Goal: Information Seeking & Learning: Find specific fact

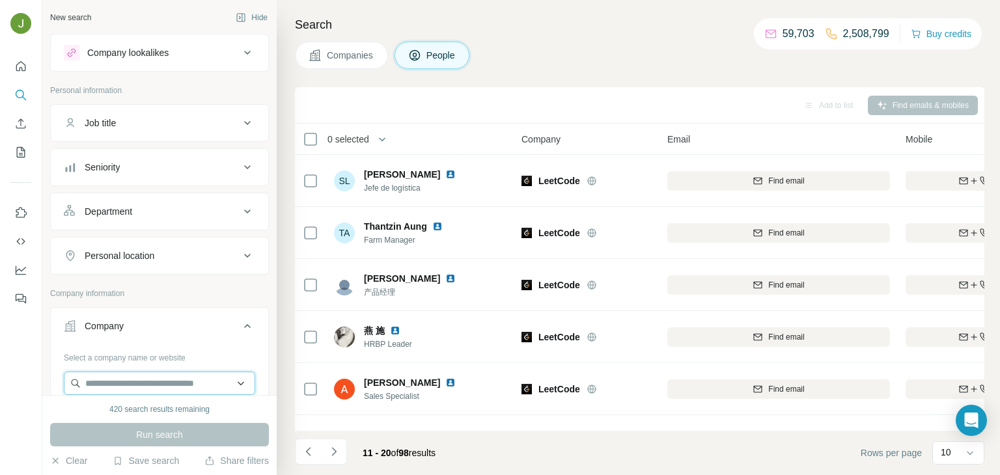
click at [125, 372] on input "text" at bounding box center [159, 383] width 191 height 23
paste input "**********"
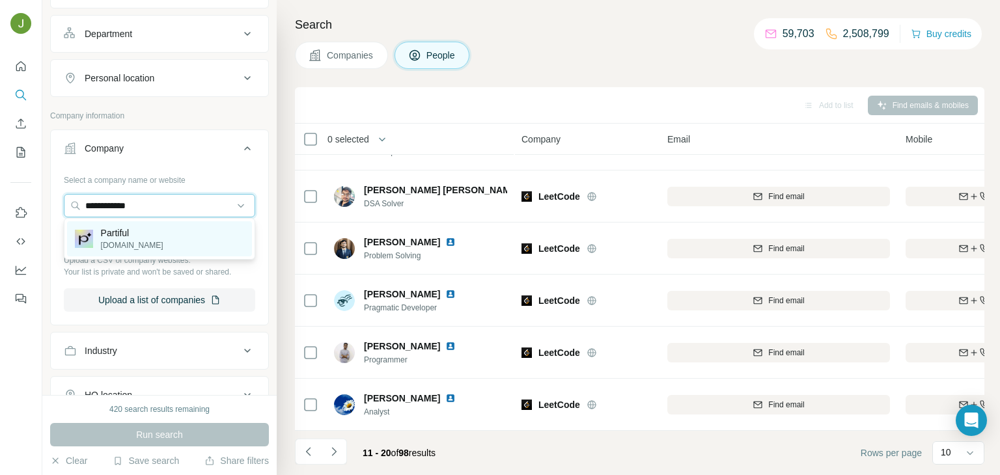
type input "**********"
click at [127, 241] on p "[DOMAIN_NAME]" at bounding box center [132, 245] width 62 height 12
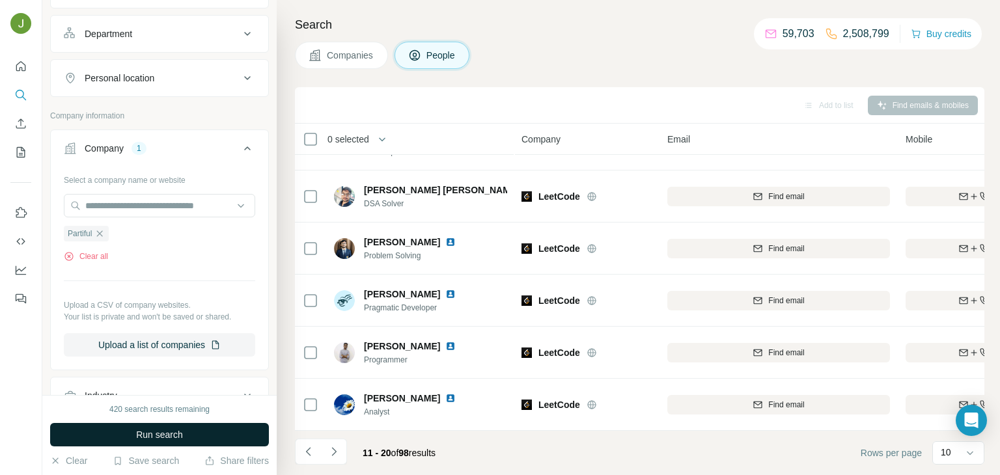
click at [172, 433] on span "Run search" at bounding box center [159, 434] width 47 height 13
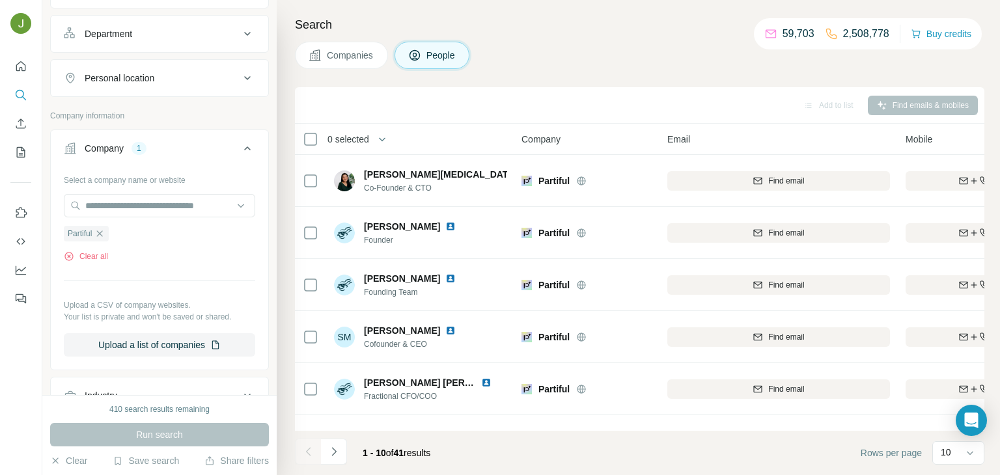
scroll to position [245, 0]
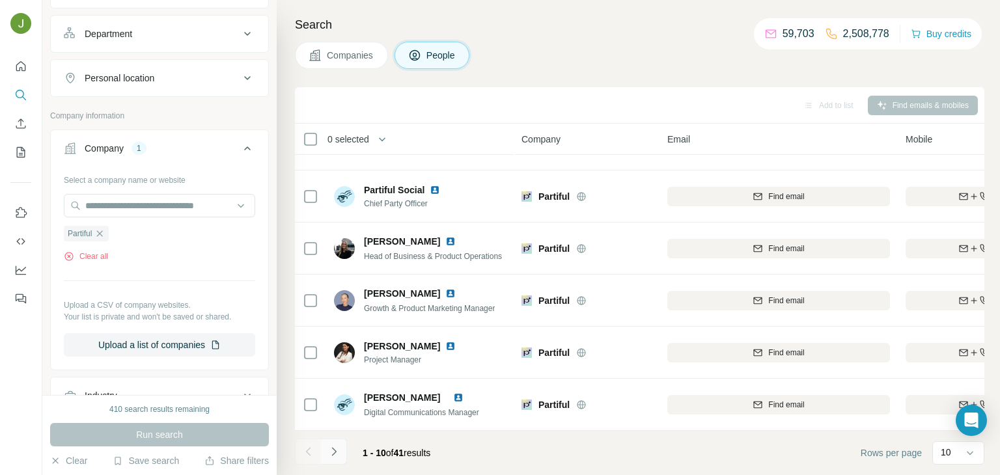
click at [334, 450] on icon "Navigate to next page" at bounding box center [333, 451] width 5 height 8
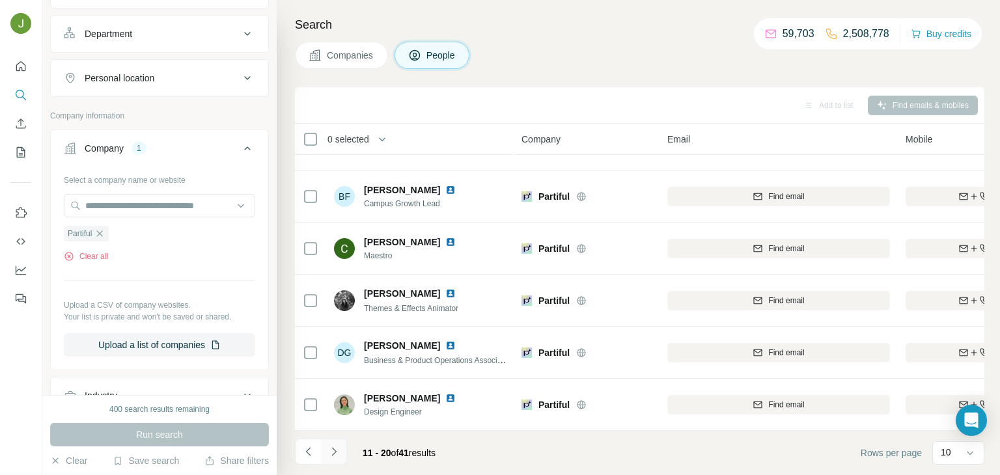
click at [329, 445] on icon "Navigate to next page" at bounding box center [333, 451] width 13 height 13
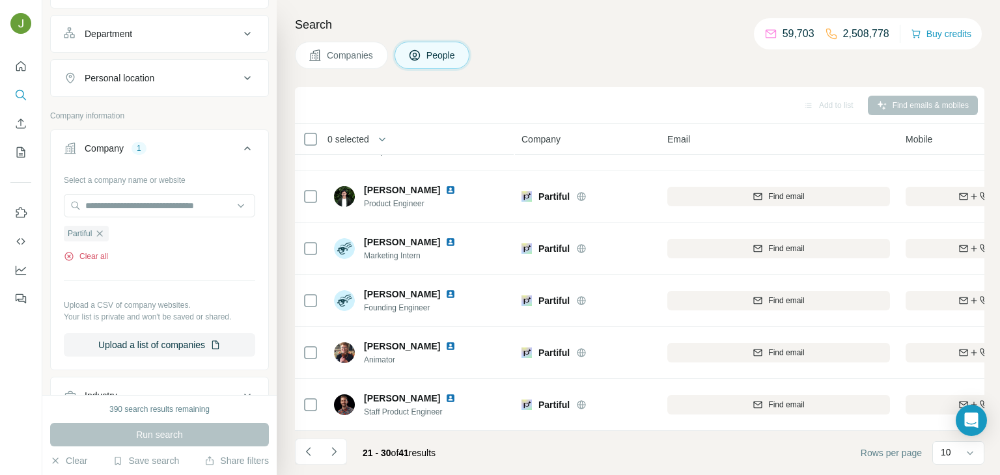
click at [103, 256] on button "Clear all" at bounding box center [86, 257] width 44 height 12
click at [112, 211] on input "text" at bounding box center [159, 205] width 191 height 23
paste input "*********"
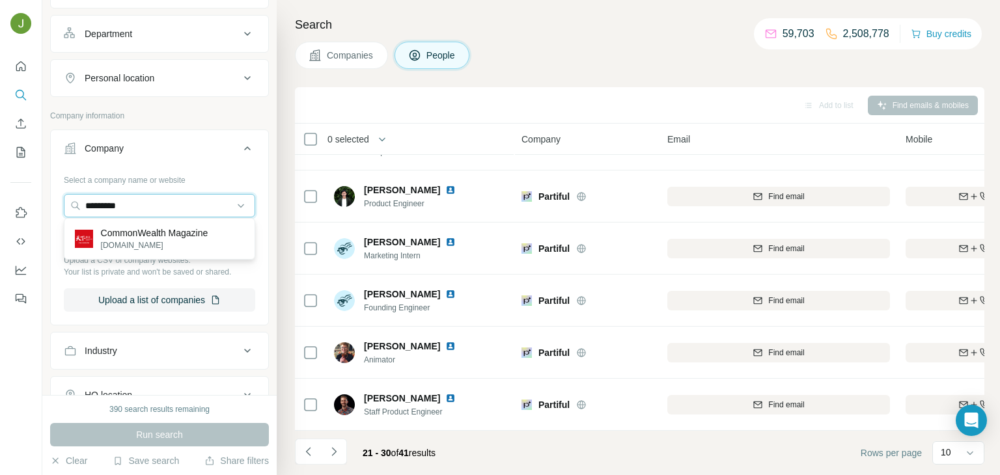
paste input "text"
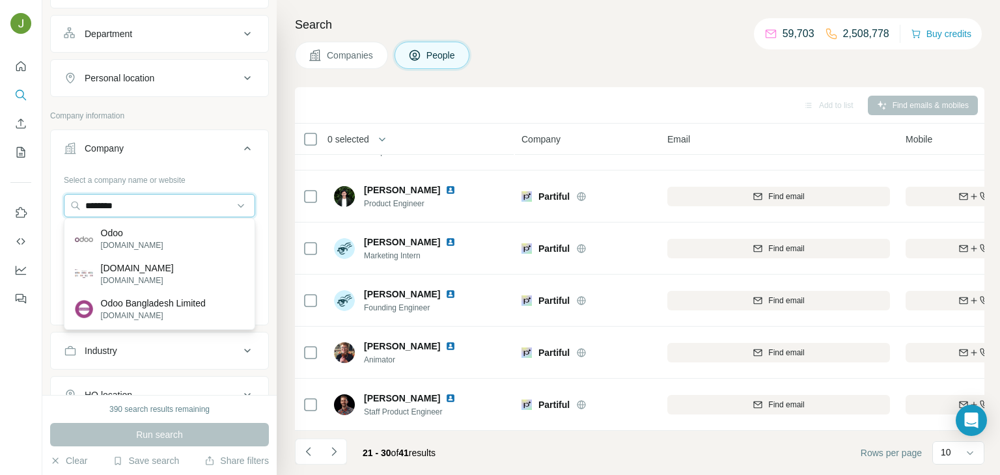
type input "********"
click at [133, 230] on p "Odoo" at bounding box center [132, 232] width 62 height 13
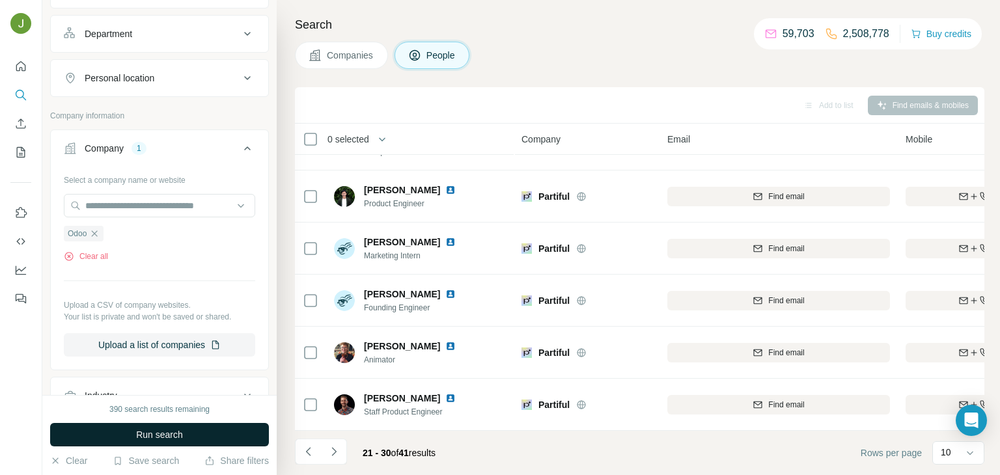
click at [182, 425] on button "Run search" at bounding box center [159, 434] width 219 height 23
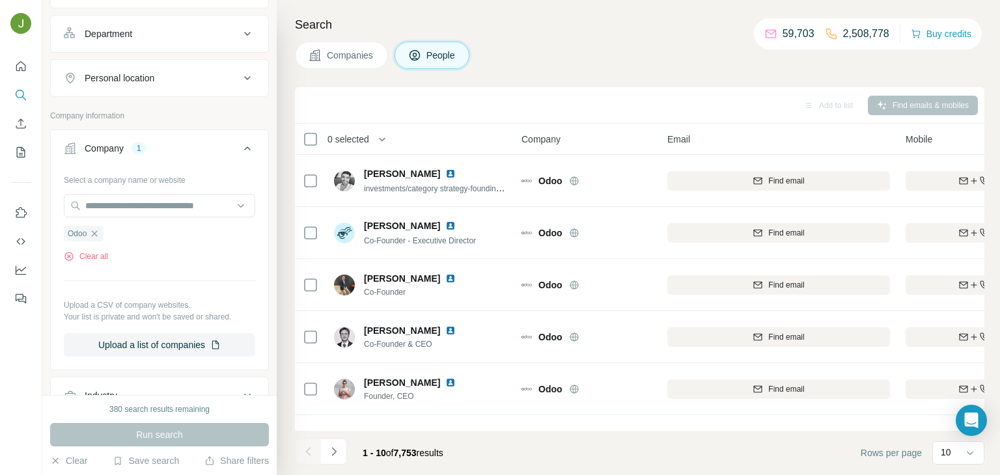
scroll to position [245, 0]
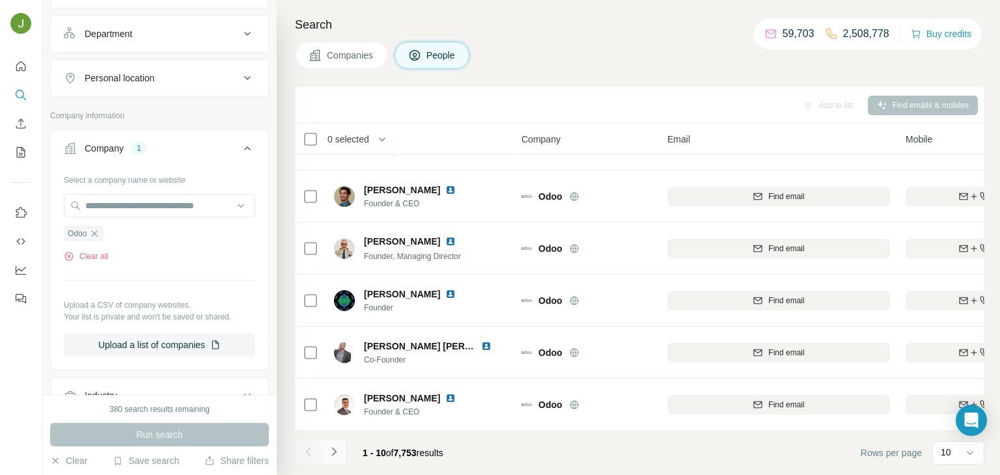
click at [332, 456] on icon "Navigate to next page" at bounding box center [333, 451] width 13 height 13
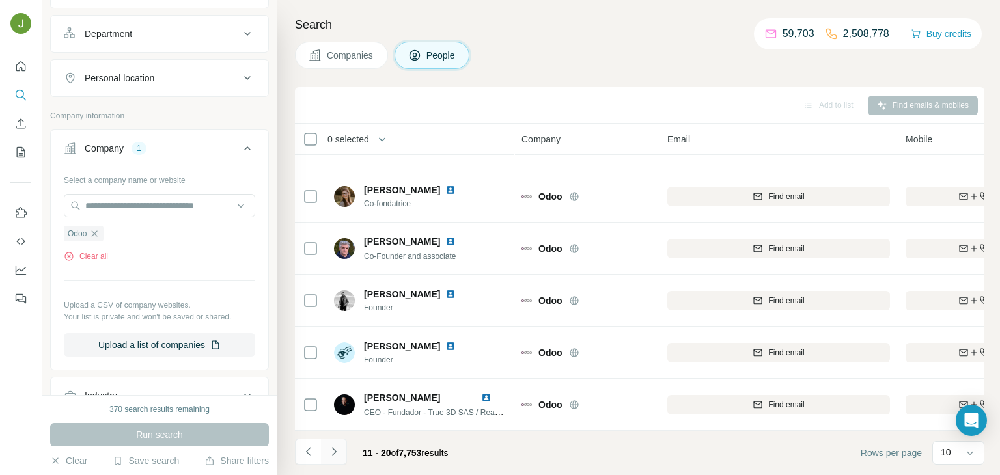
click at [336, 443] on button "Navigate to next page" at bounding box center [334, 452] width 26 height 26
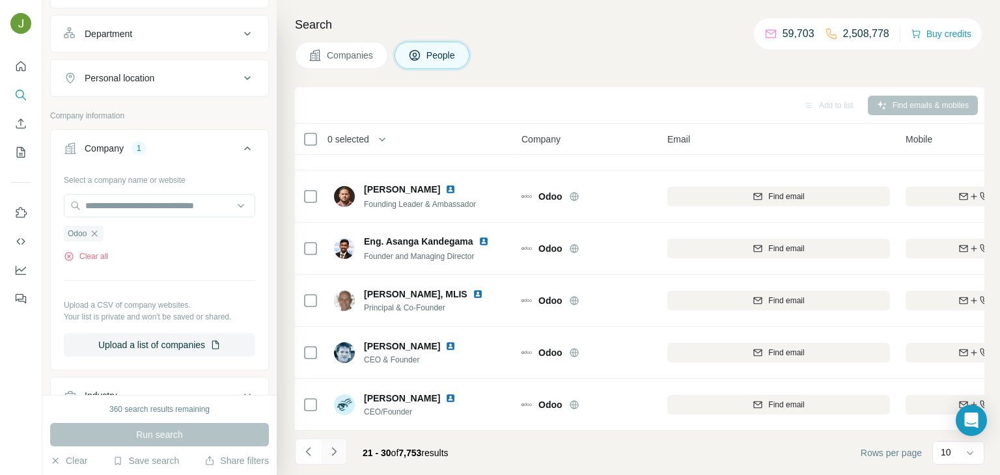
click at [333, 446] on icon "Navigate to next page" at bounding box center [333, 451] width 13 height 13
click at [336, 444] on button "Navigate to next page" at bounding box center [334, 452] width 26 height 26
click at [333, 441] on button "Navigate to next page" at bounding box center [334, 452] width 26 height 26
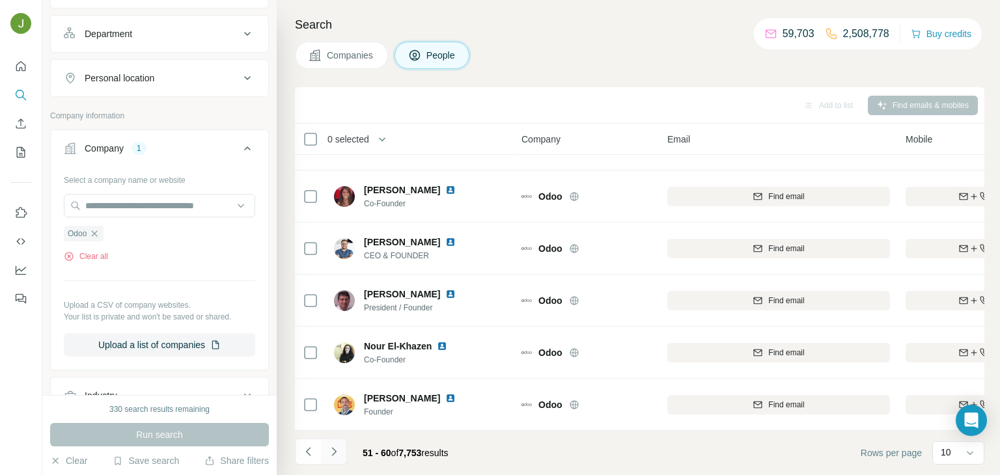
click at [334, 452] on icon "Navigate to next page" at bounding box center [333, 451] width 13 height 13
click at [331, 439] on button "Navigate to next page" at bounding box center [334, 452] width 26 height 26
click at [344, 446] on button "Navigate to next page" at bounding box center [334, 452] width 26 height 26
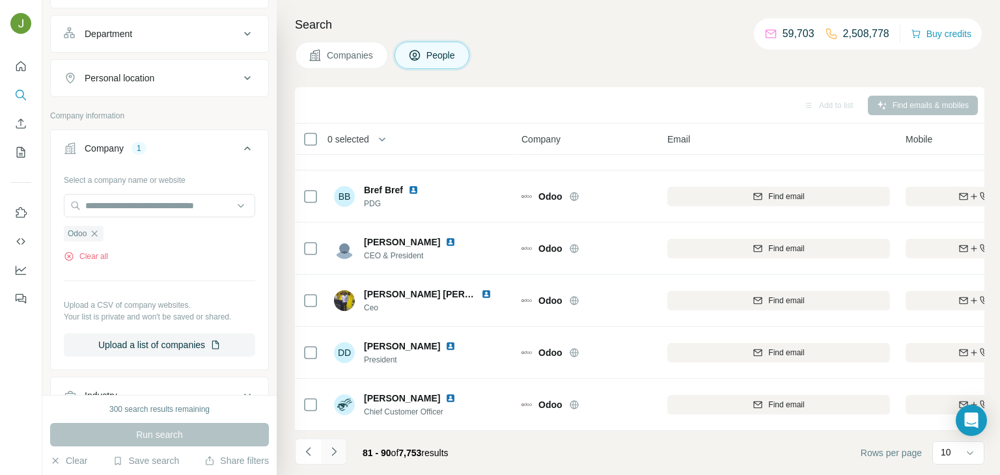
click at [334, 445] on icon "Navigate to next page" at bounding box center [333, 451] width 13 height 13
click at [339, 445] on icon "Navigate to next page" at bounding box center [333, 451] width 13 height 13
click at [339, 445] on div at bounding box center [334, 452] width 26 height 26
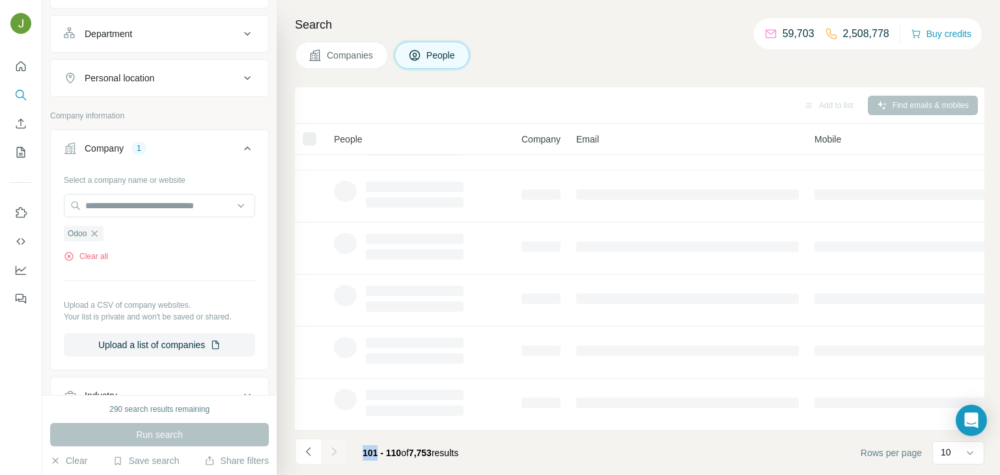
click at [339, 445] on div at bounding box center [334, 452] width 26 height 26
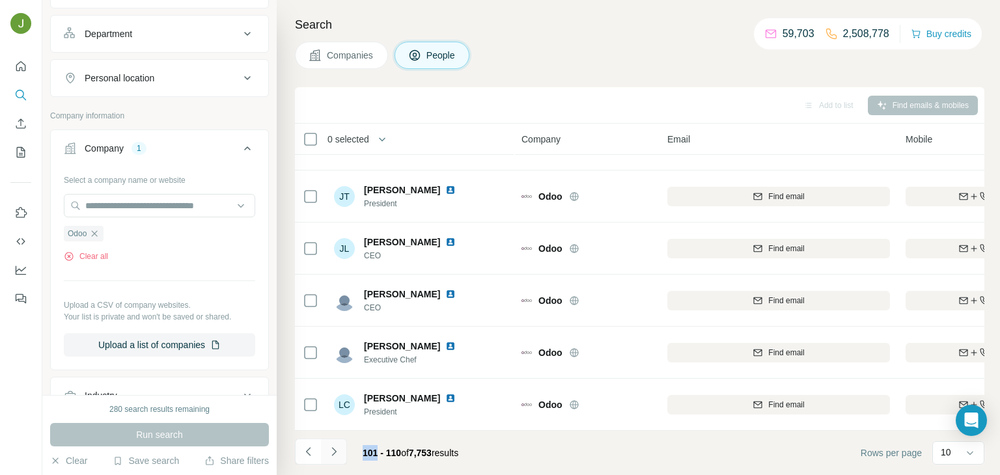
click at [331, 446] on icon "Navigate to next page" at bounding box center [333, 451] width 13 height 13
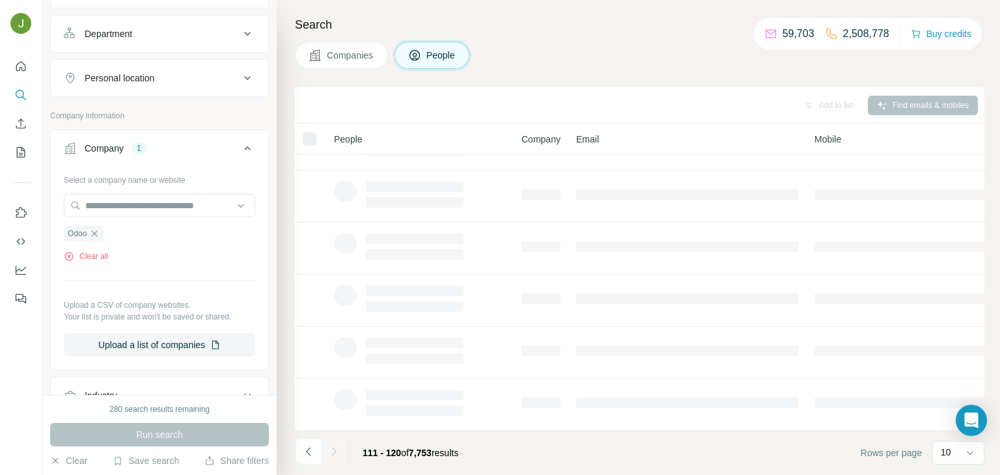
click at [331, 446] on div at bounding box center [334, 452] width 26 height 26
click at [331, 446] on icon "Navigate to next page" at bounding box center [333, 451] width 13 height 13
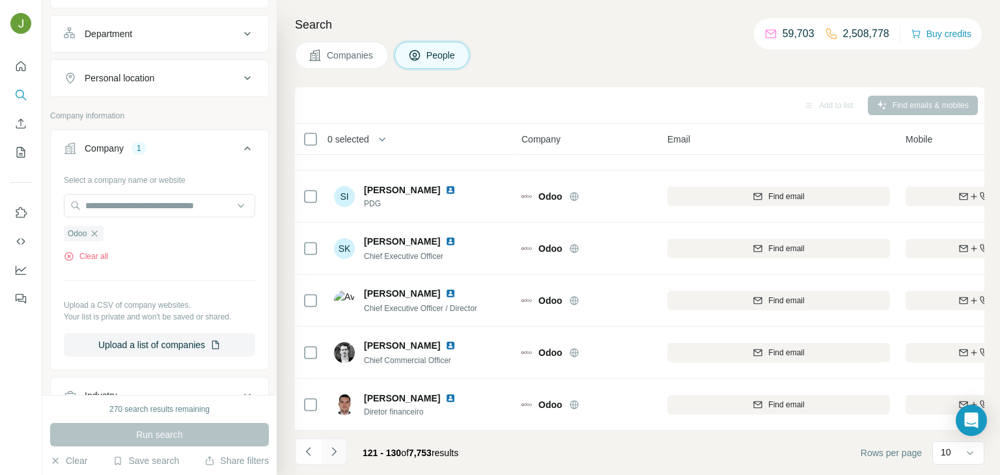
click at [331, 446] on icon "Navigate to next page" at bounding box center [333, 451] width 13 height 13
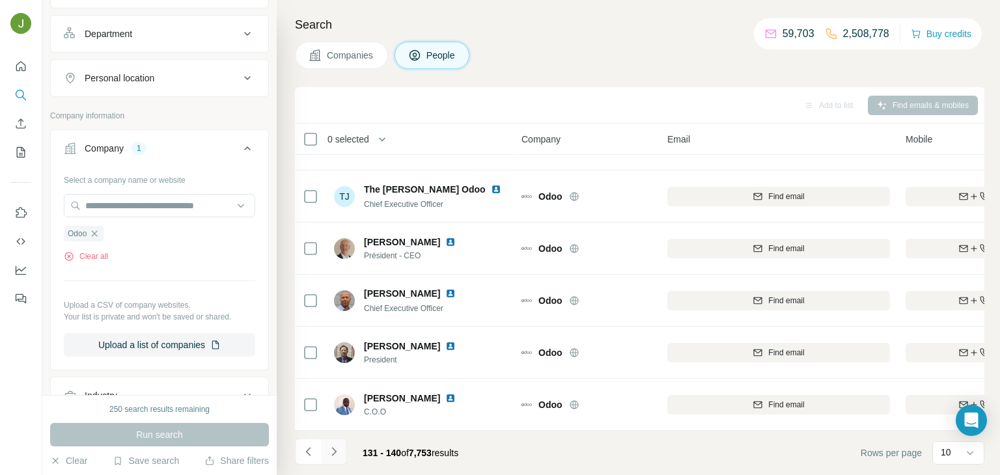
click at [338, 445] on icon "Navigate to next page" at bounding box center [333, 451] width 13 height 13
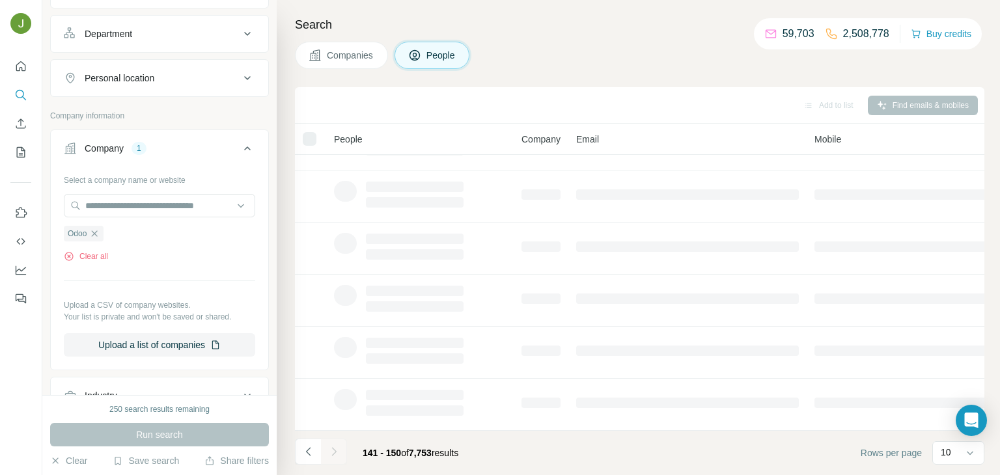
click at [338, 444] on div at bounding box center [334, 452] width 26 height 26
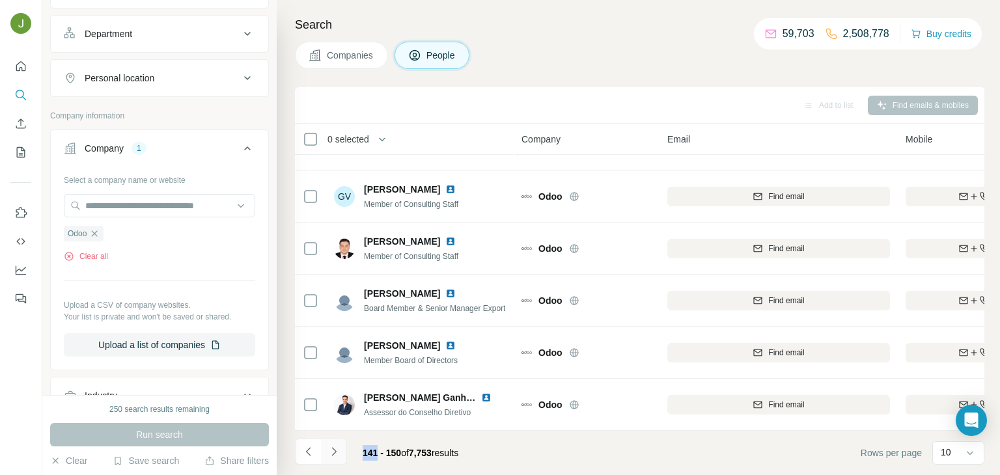
click at [338, 445] on icon "Navigate to next page" at bounding box center [333, 451] width 13 height 13
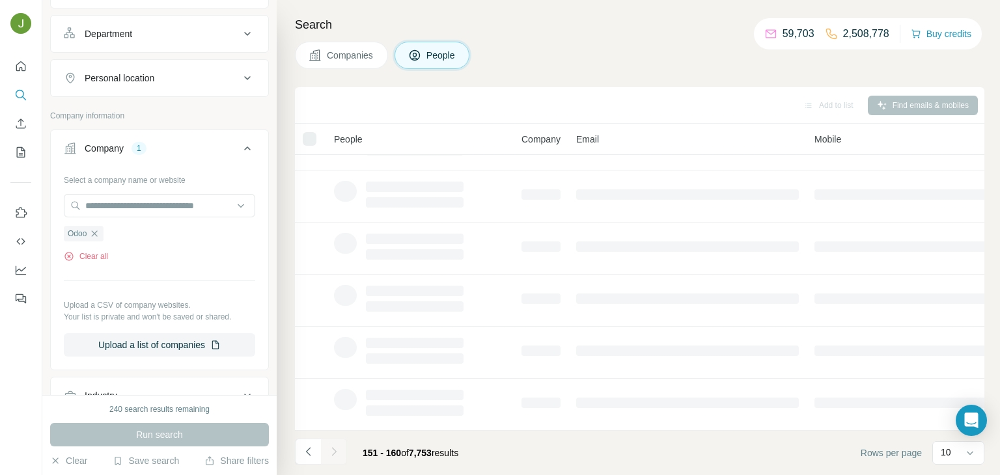
click at [338, 444] on div at bounding box center [334, 452] width 26 height 26
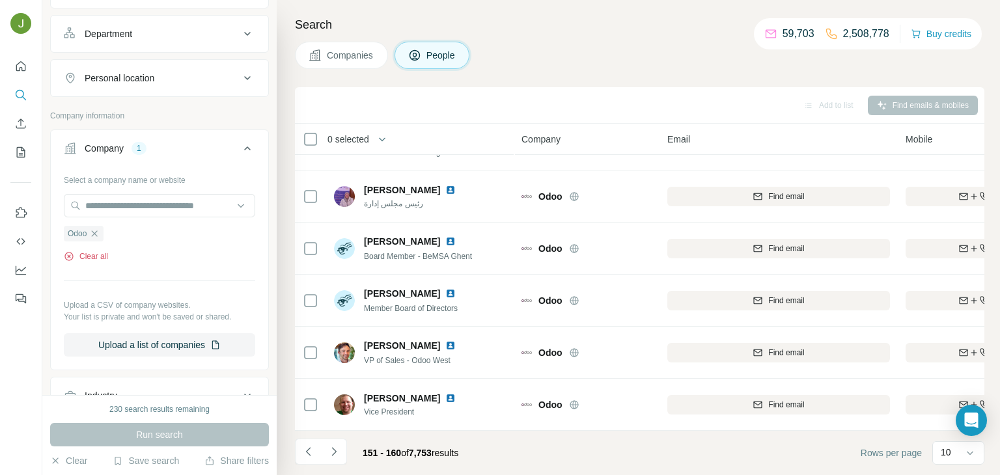
click at [69, 252] on icon "button" at bounding box center [69, 256] width 10 height 10
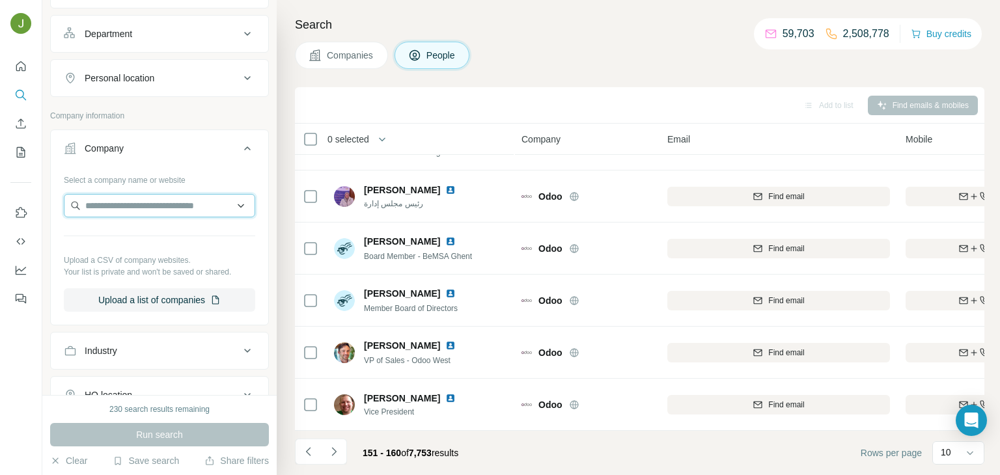
click at [137, 208] on input "text" at bounding box center [159, 205] width 191 height 23
paste input "**********"
paste input "text"
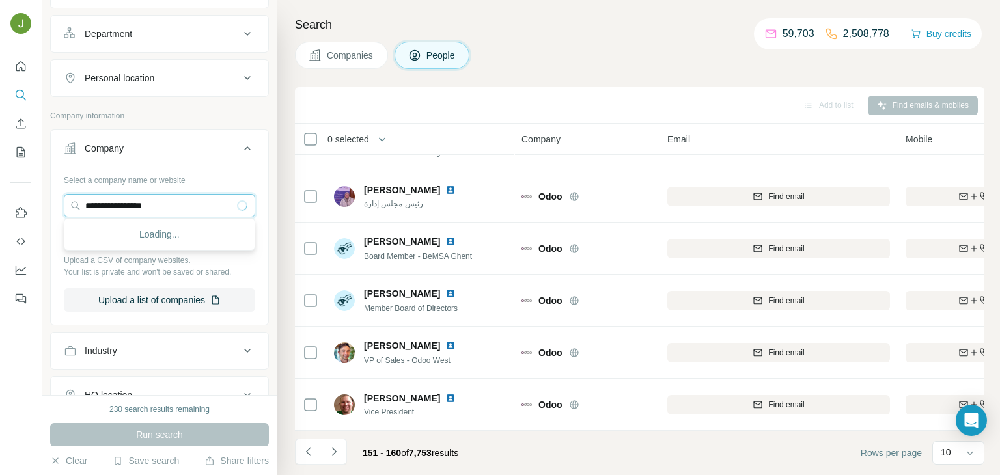
scroll to position [0, 0]
type input "**********"
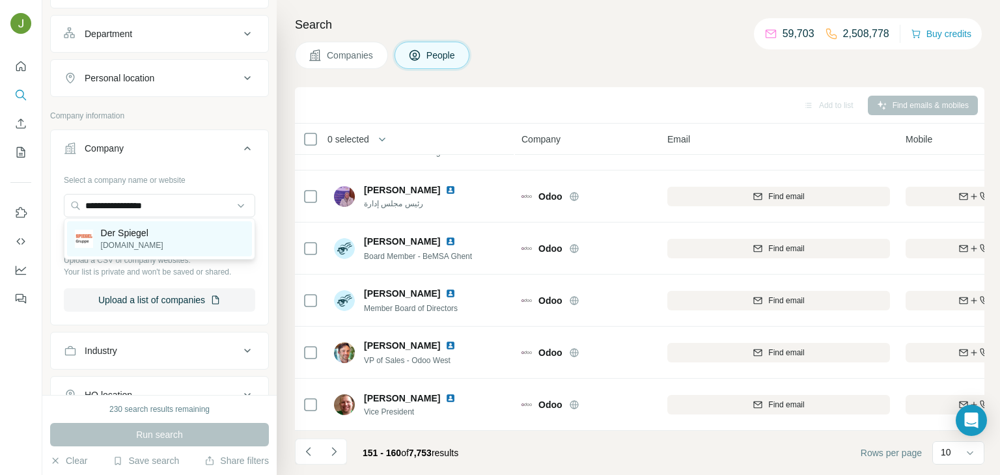
click at [135, 249] on p "[DOMAIN_NAME]" at bounding box center [132, 245] width 62 height 12
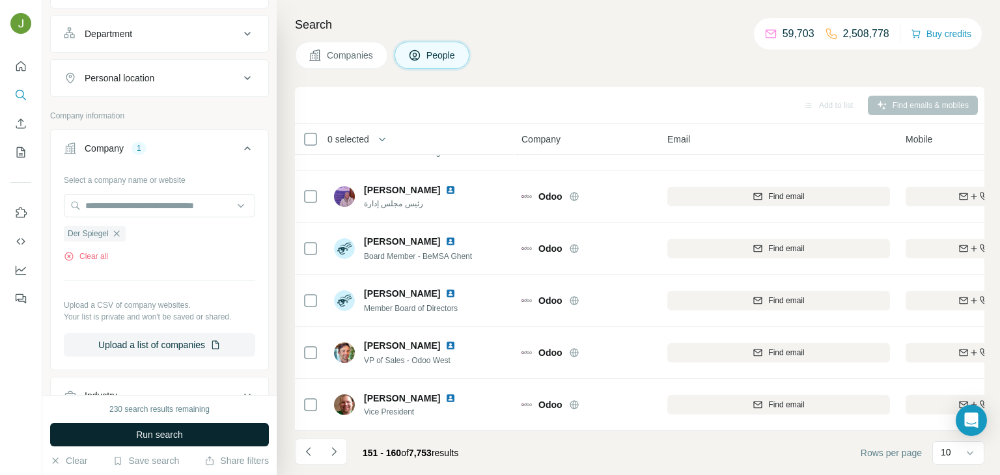
click at [201, 426] on button "Run search" at bounding box center [159, 434] width 219 height 23
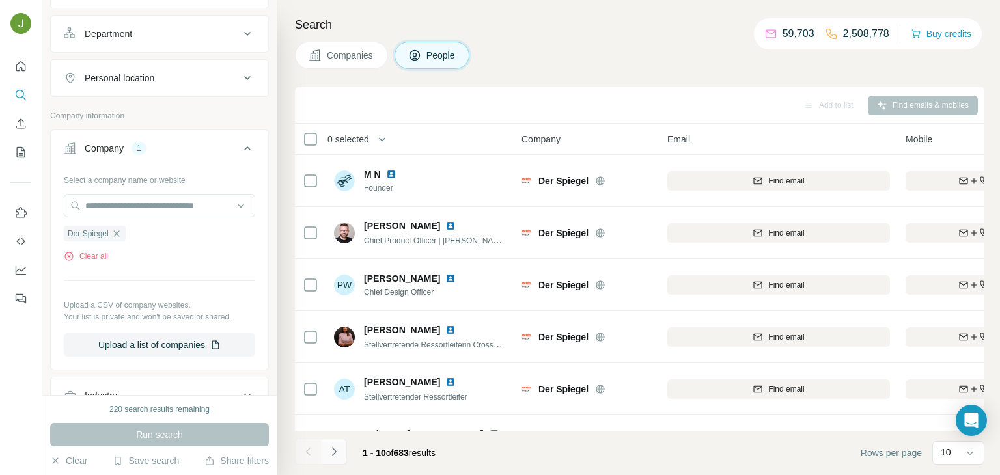
click at [334, 456] on icon "Navigate to next page" at bounding box center [333, 451] width 13 height 13
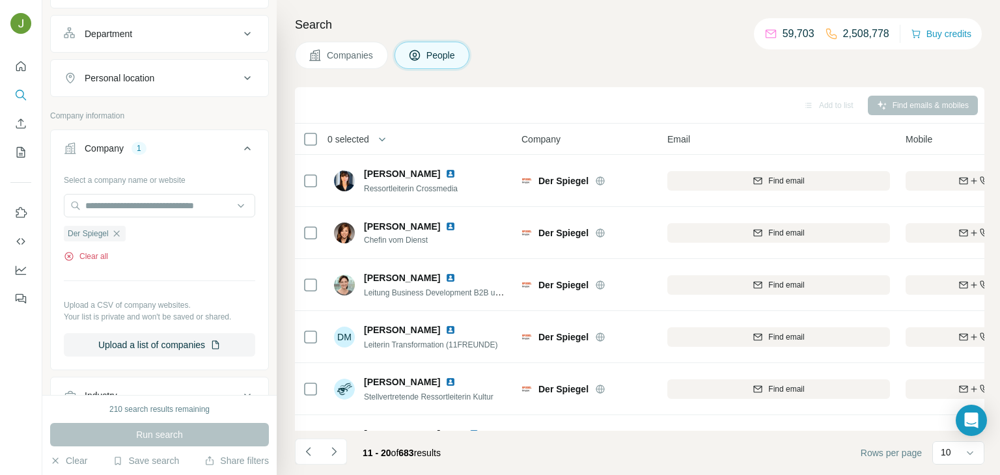
click at [83, 256] on button "Clear all" at bounding box center [86, 257] width 44 height 12
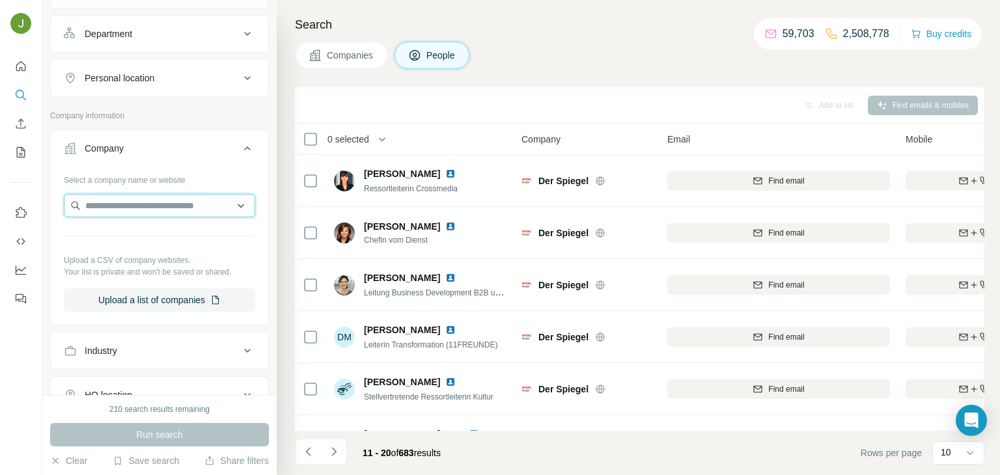
click at [119, 204] on input "text" at bounding box center [159, 205] width 191 height 23
paste input "*******"
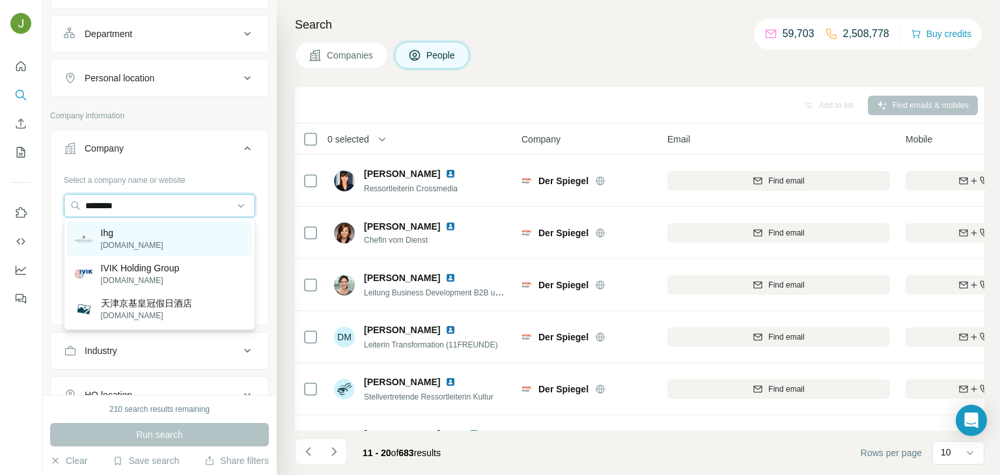
type input "*******"
click at [149, 233] on div "Ihg [DOMAIN_NAME]" at bounding box center [159, 238] width 185 height 35
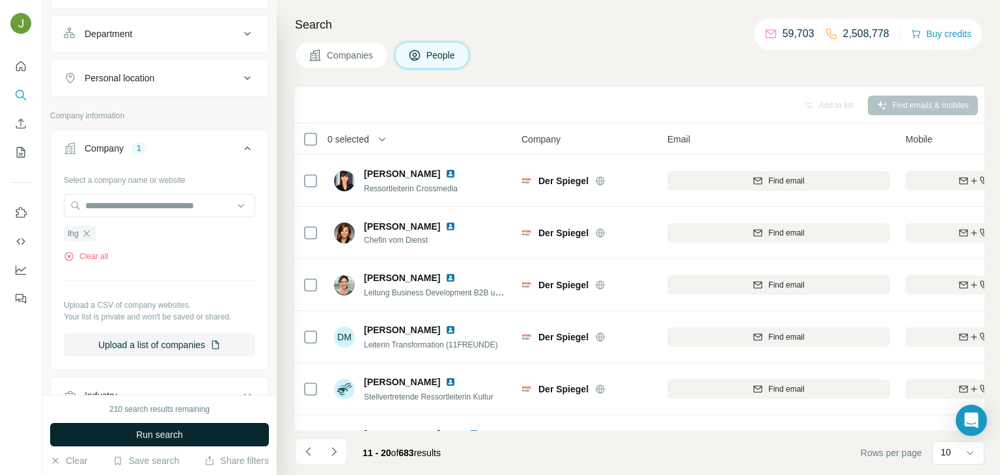
click at [195, 425] on button "Run search" at bounding box center [159, 434] width 219 height 23
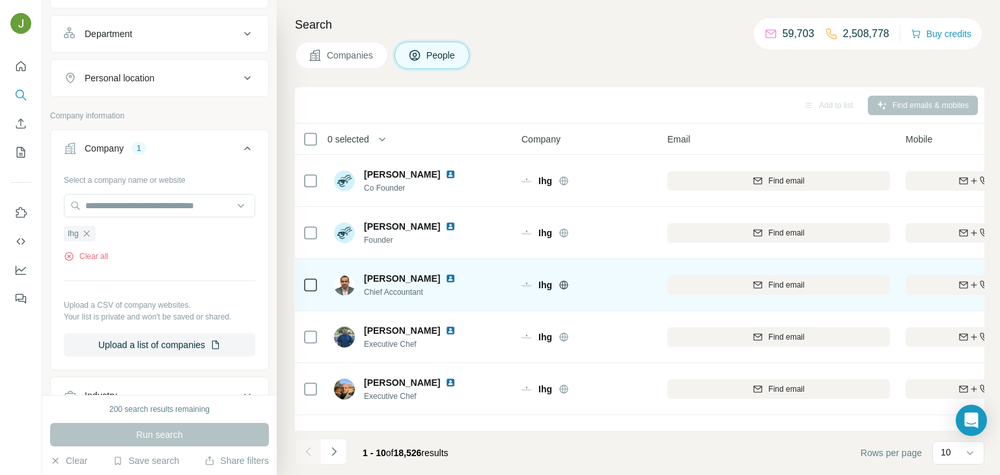
scroll to position [245, 0]
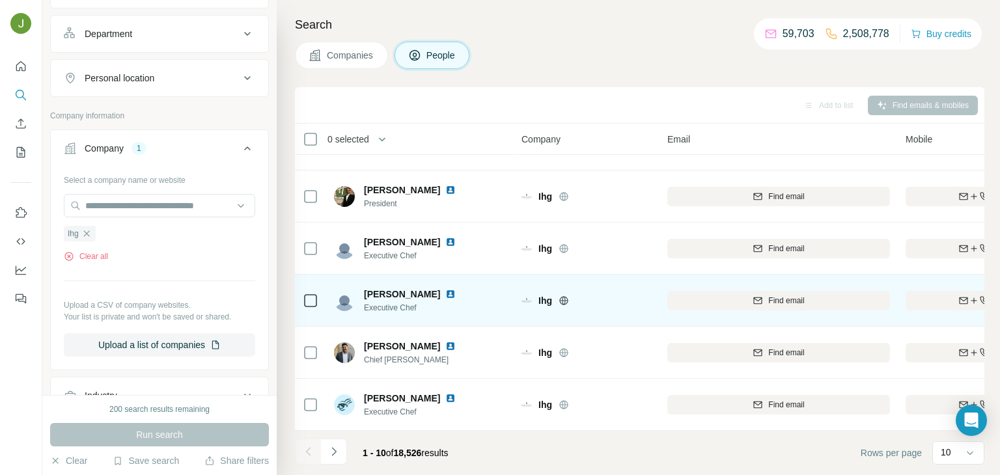
click at [445, 297] on img at bounding box center [450, 294] width 10 height 10
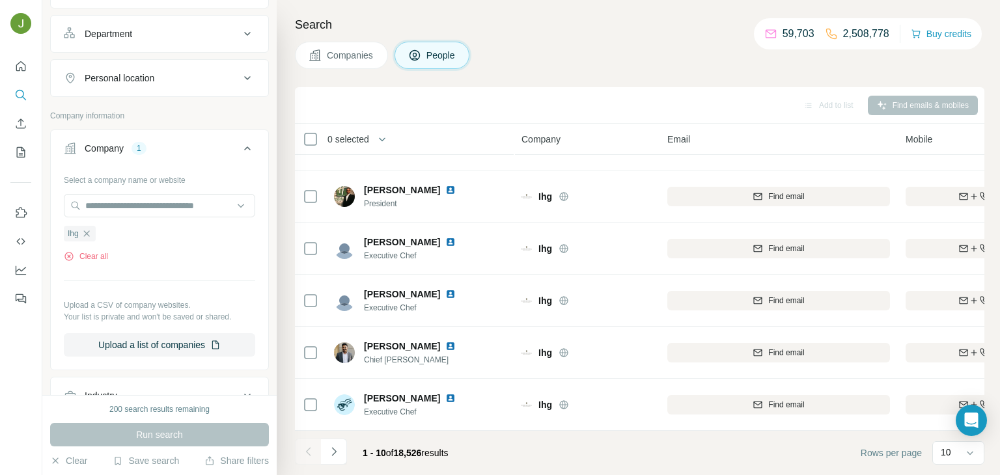
click at [357, 446] on div "1 - 10 of 18,526 results" at bounding box center [405, 453] width 107 height 29
click at [325, 445] on button "Navigate to next page" at bounding box center [334, 452] width 26 height 26
click at [338, 446] on icon "Navigate to next page" at bounding box center [333, 451] width 13 height 13
click at [333, 452] on icon "Navigate to next page" at bounding box center [333, 451] width 13 height 13
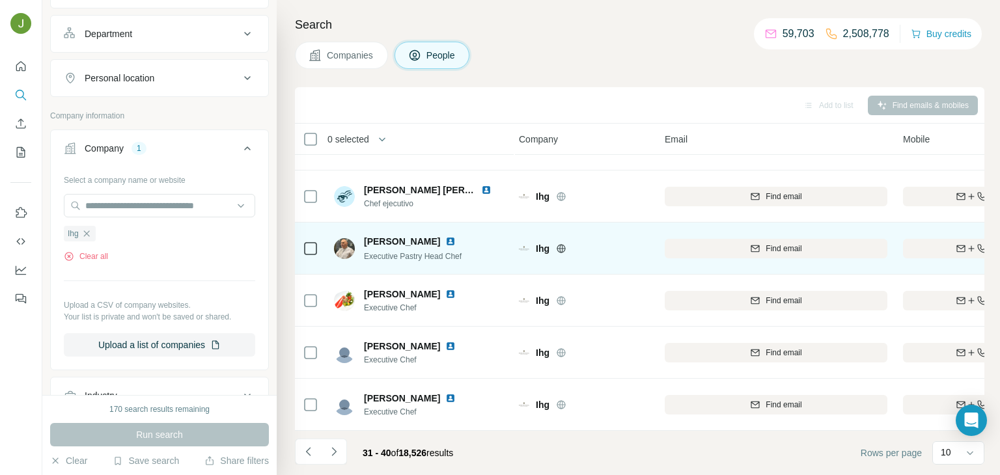
scroll to position [0, 3]
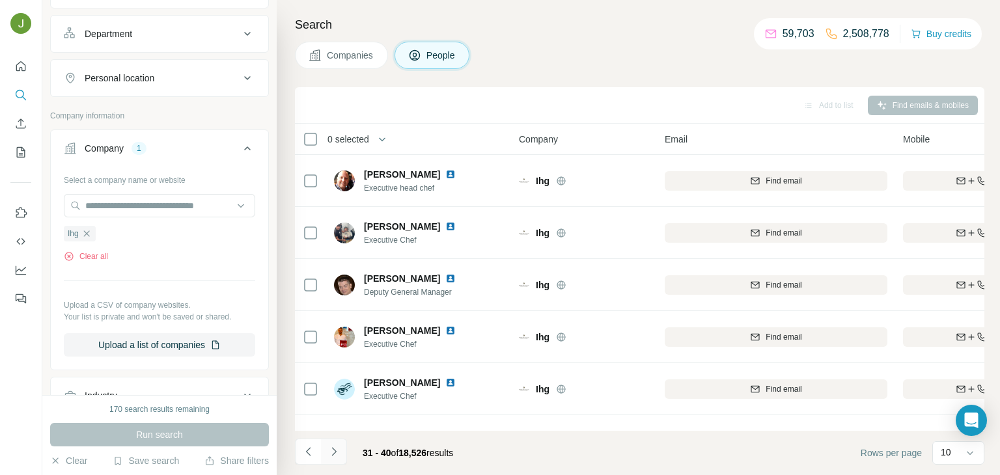
click at [337, 443] on button "Navigate to next page" at bounding box center [334, 452] width 26 height 26
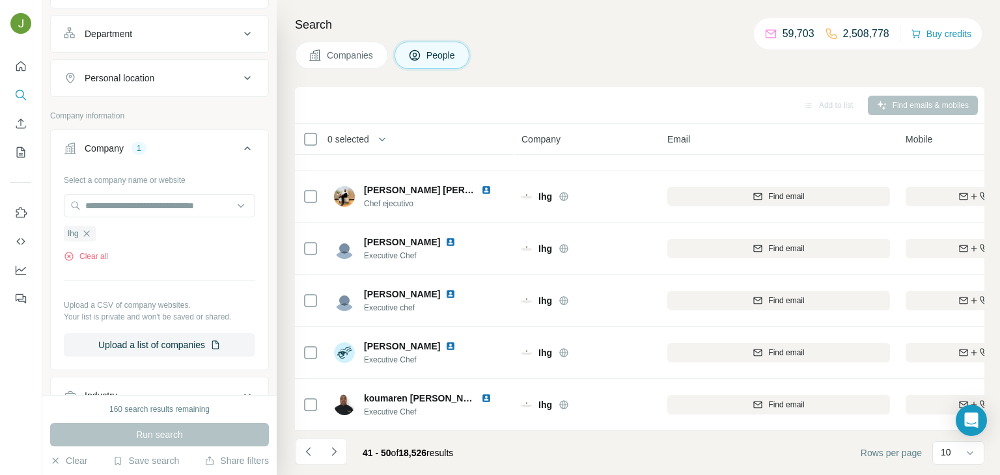
scroll to position [0, 0]
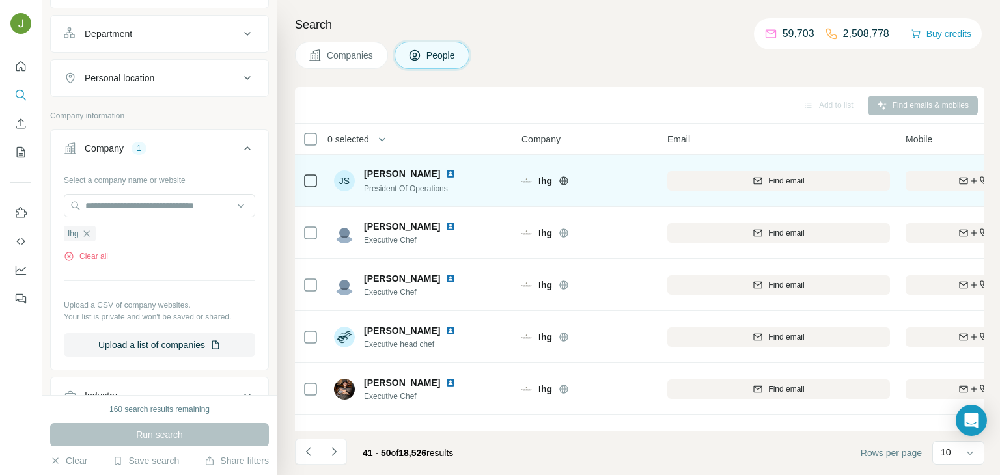
click at [445, 173] on img at bounding box center [450, 174] width 10 height 10
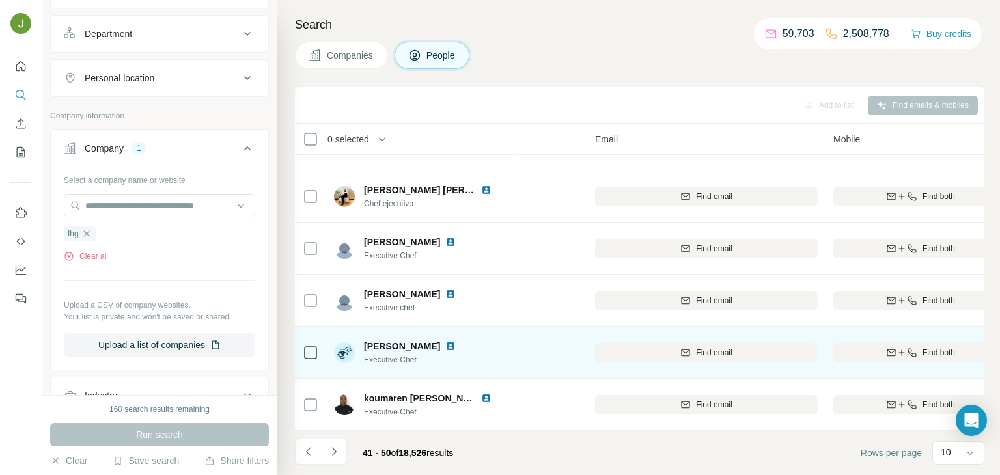
scroll to position [245, 73]
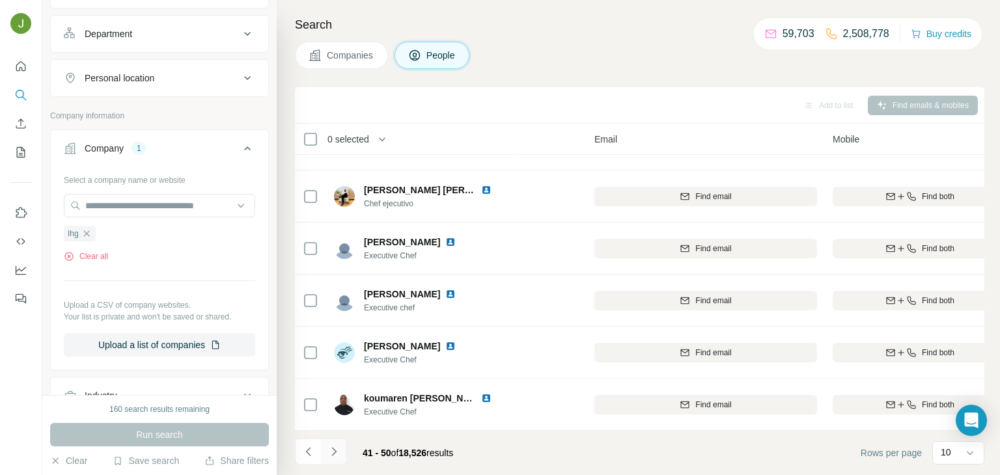
click at [333, 452] on icon "Navigate to next page" at bounding box center [333, 451] width 13 height 13
click at [333, 452] on div at bounding box center [334, 452] width 26 height 26
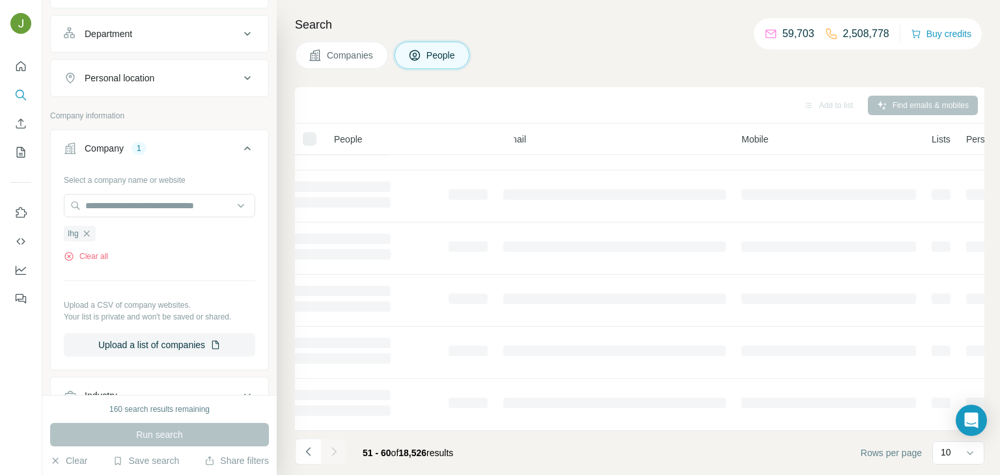
click at [333, 452] on div at bounding box center [334, 452] width 26 height 26
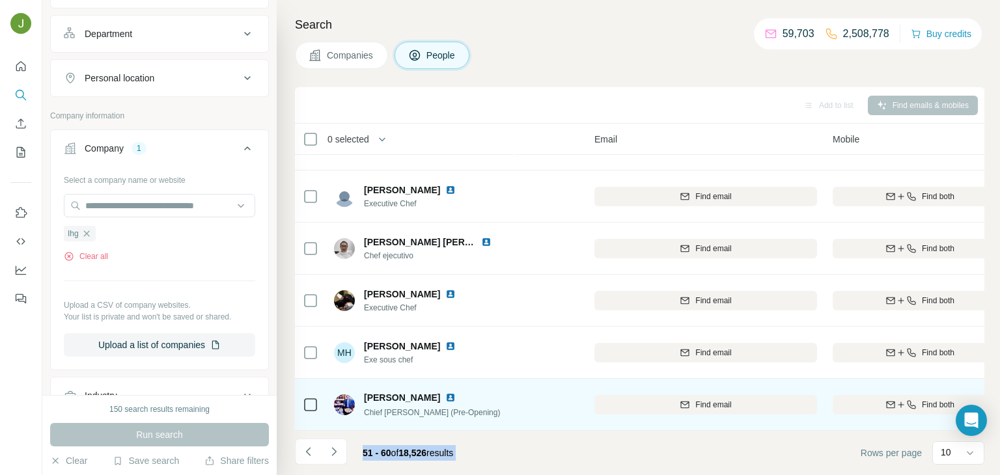
scroll to position [0, 73]
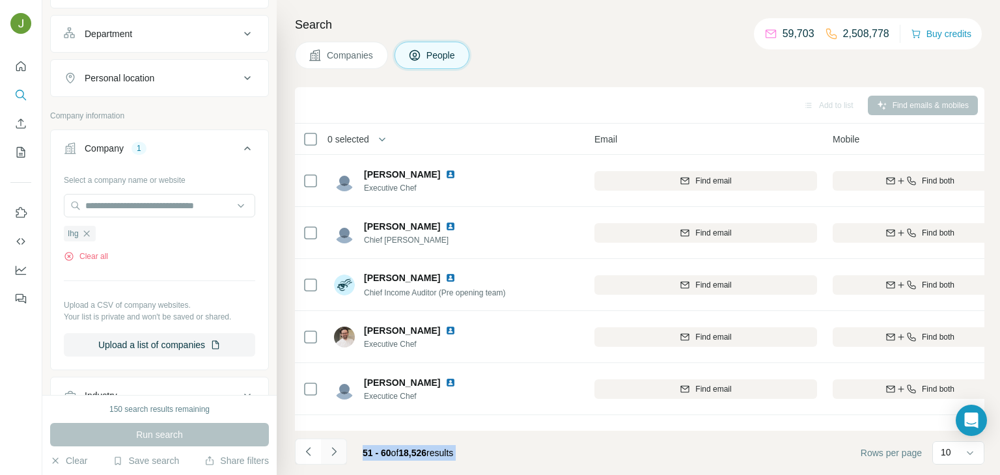
click at [338, 454] on icon "Navigate to next page" at bounding box center [333, 451] width 13 height 13
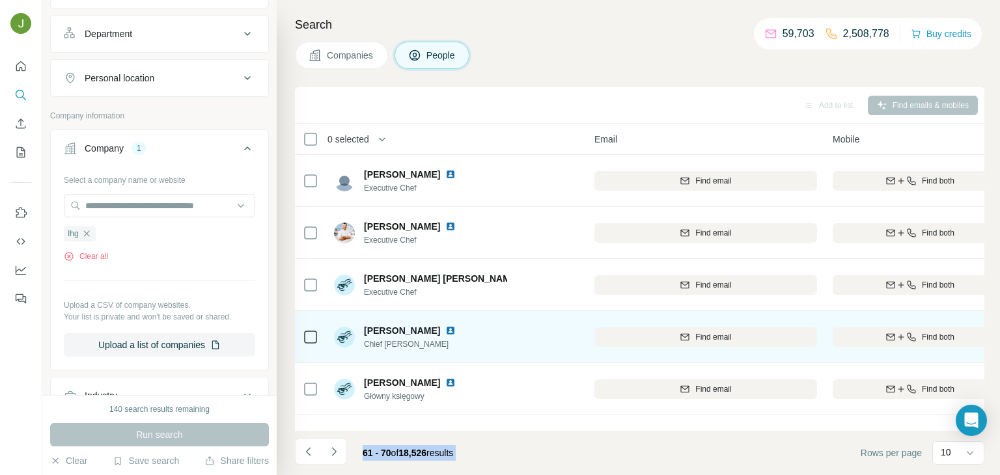
scroll to position [245, 73]
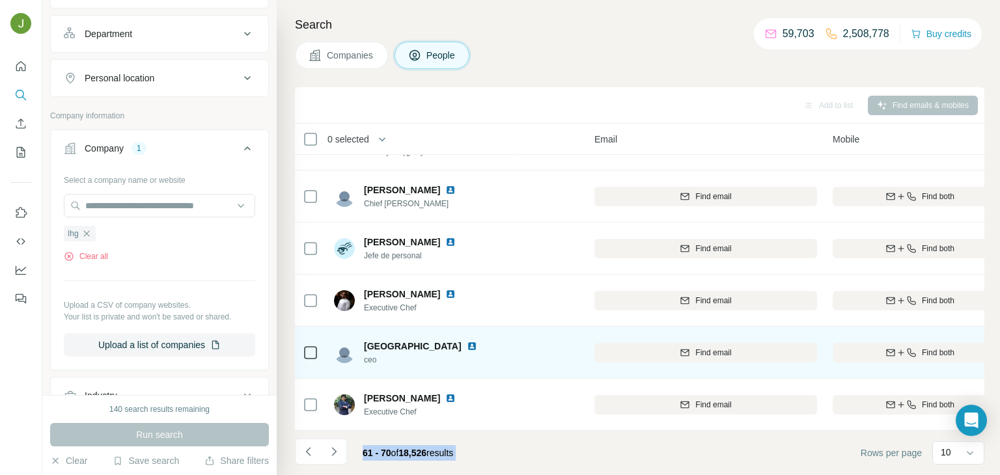
click at [467, 344] on img at bounding box center [472, 346] width 10 height 10
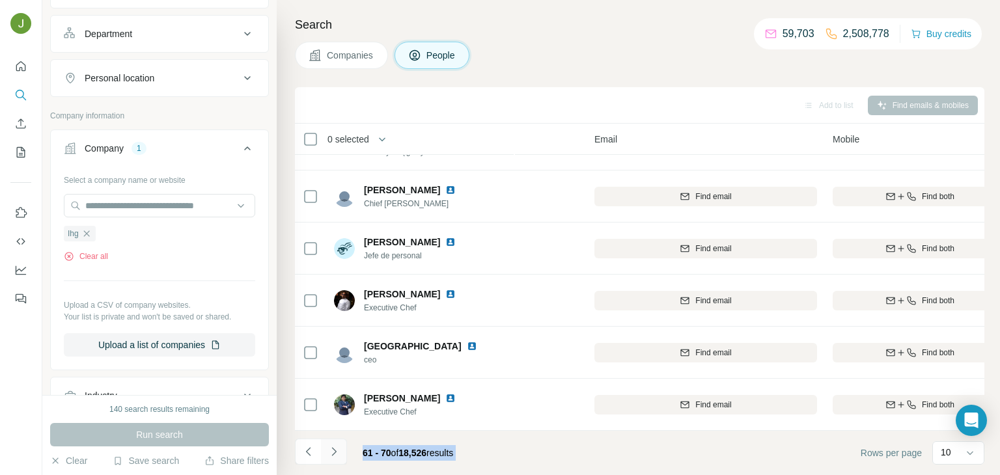
click at [327, 447] on icon "Navigate to next page" at bounding box center [333, 451] width 13 height 13
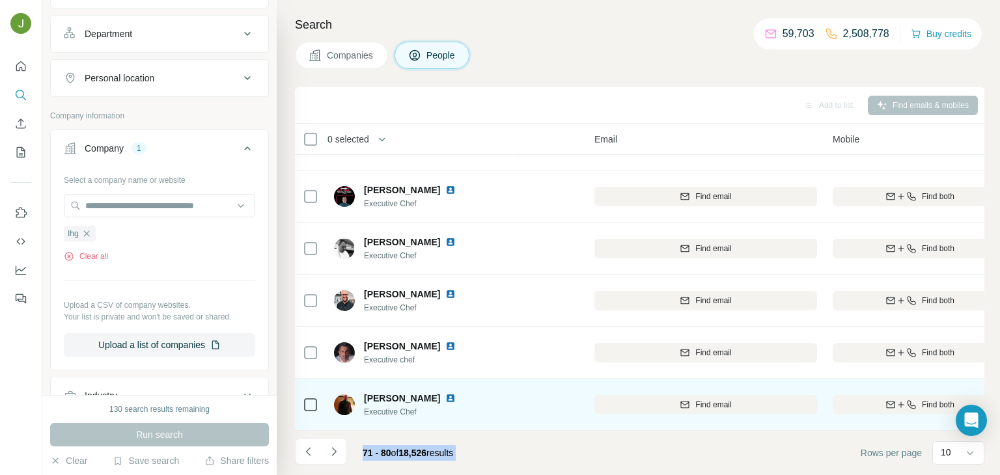
scroll to position [0, 73]
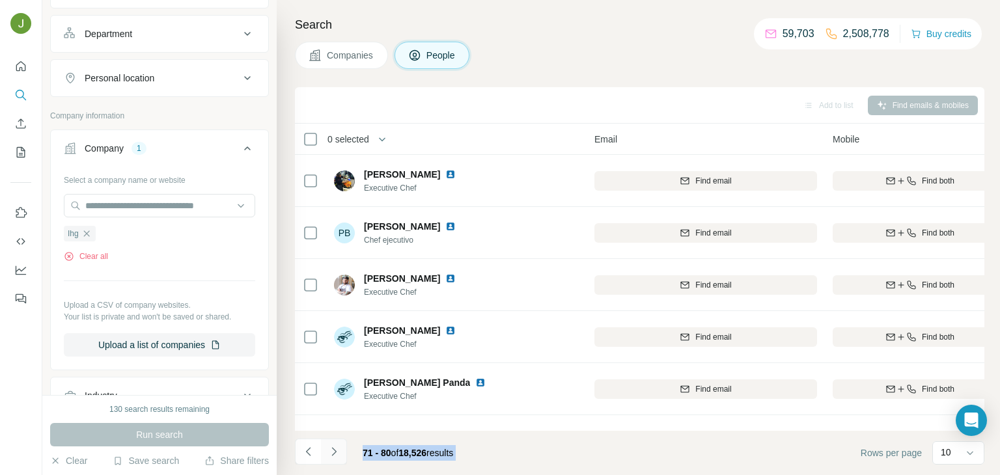
click at [338, 448] on icon "Navigate to next page" at bounding box center [333, 451] width 13 height 13
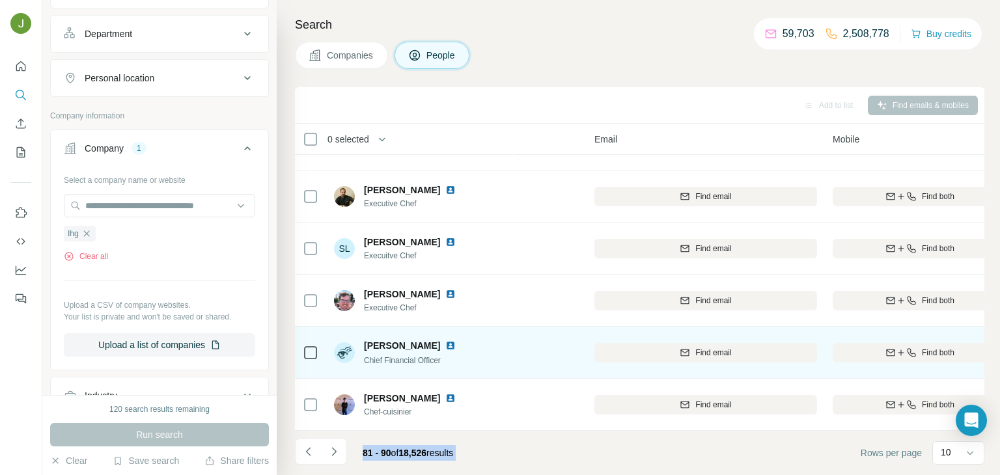
click at [456, 342] on img at bounding box center [450, 345] width 10 height 10
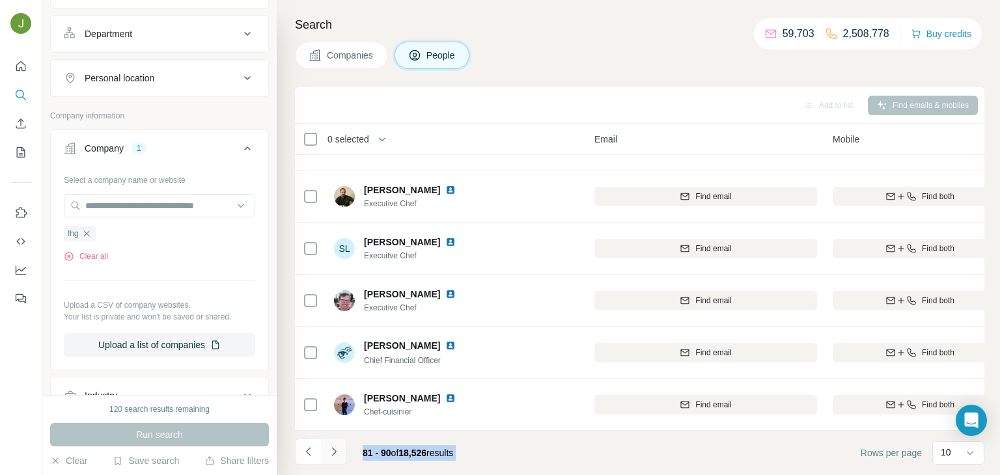
click at [340, 443] on button "Navigate to next page" at bounding box center [334, 452] width 26 height 26
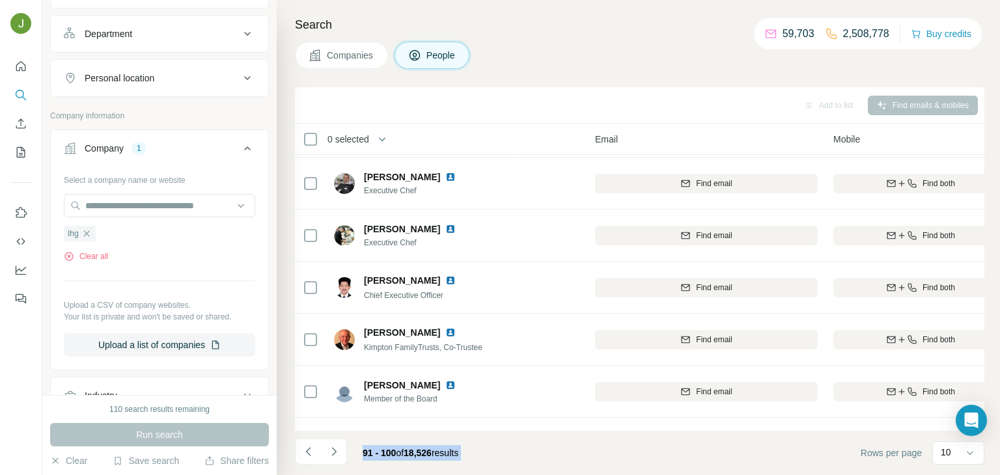
scroll to position [33, 72]
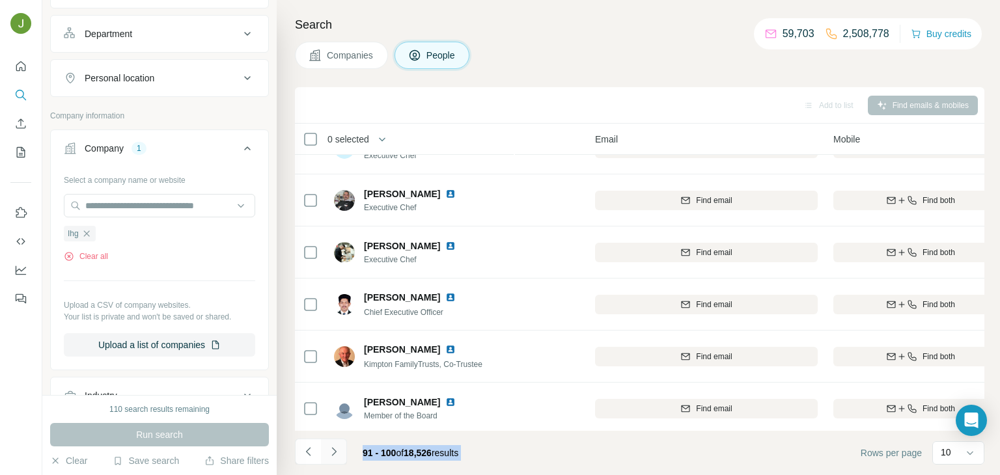
click at [331, 445] on icon "Navigate to next page" at bounding box center [333, 451] width 13 height 13
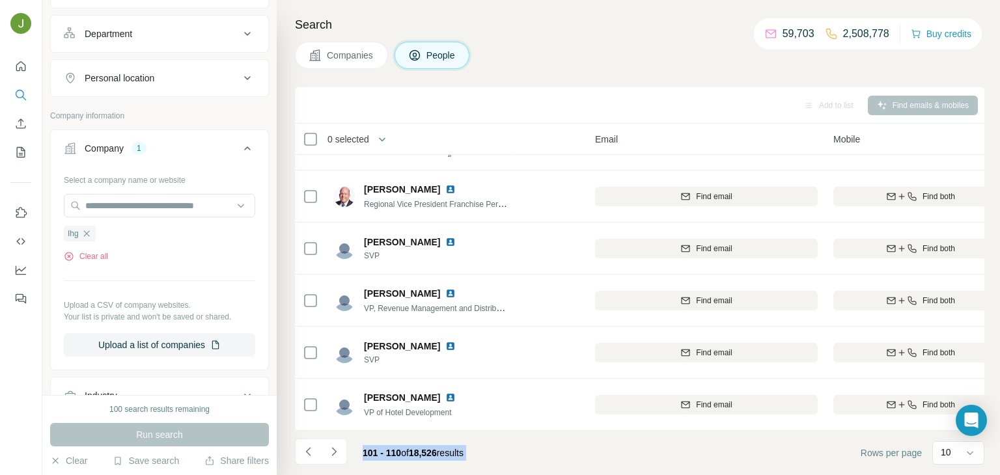
scroll to position [0, 276]
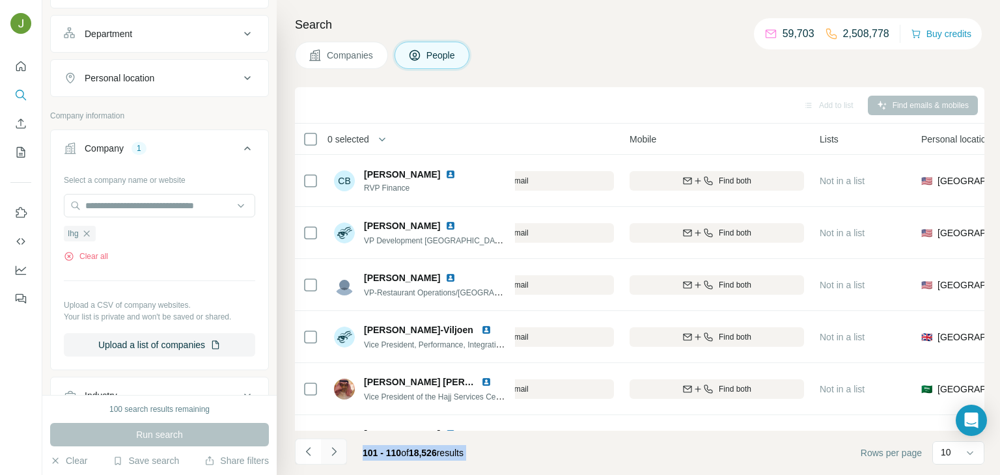
click at [339, 453] on icon "Navigate to next page" at bounding box center [333, 451] width 13 height 13
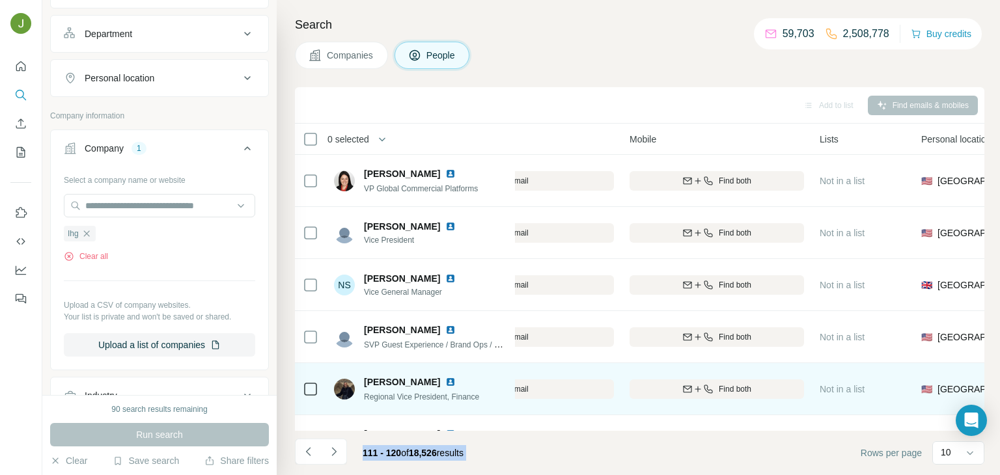
scroll to position [245, 276]
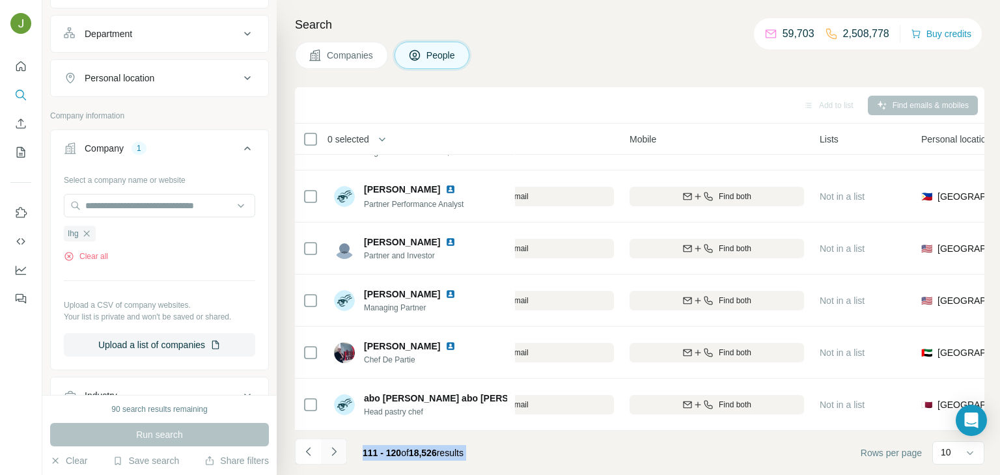
click at [332, 451] on icon "Navigate to next page" at bounding box center [333, 451] width 13 height 13
click at [333, 452] on icon "Navigate to next page" at bounding box center [333, 451] width 13 height 13
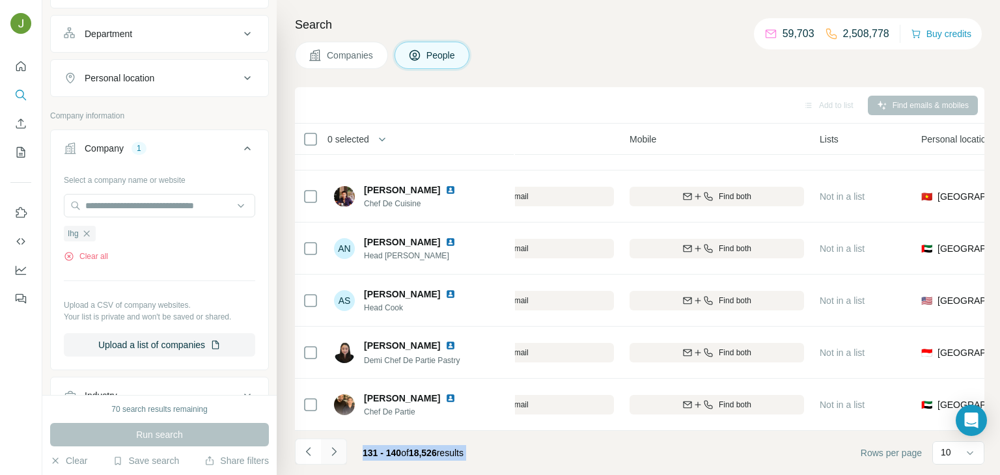
click at [333, 456] on icon "Navigate to next page" at bounding box center [333, 451] width 13 height 13
